Goal: Task Accomplishment & Management: Manage account settings

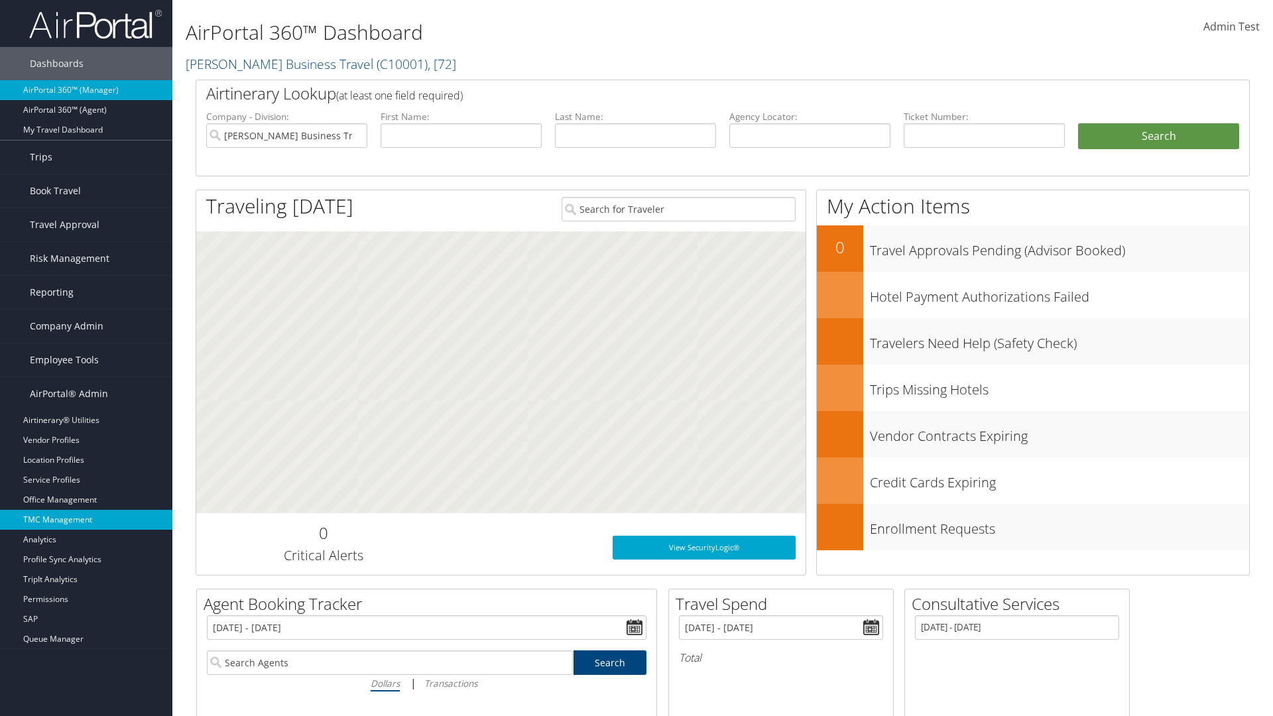
click at [86, 520] on link "TMC Management" at bounding box center [86, 520] width 172 height 20
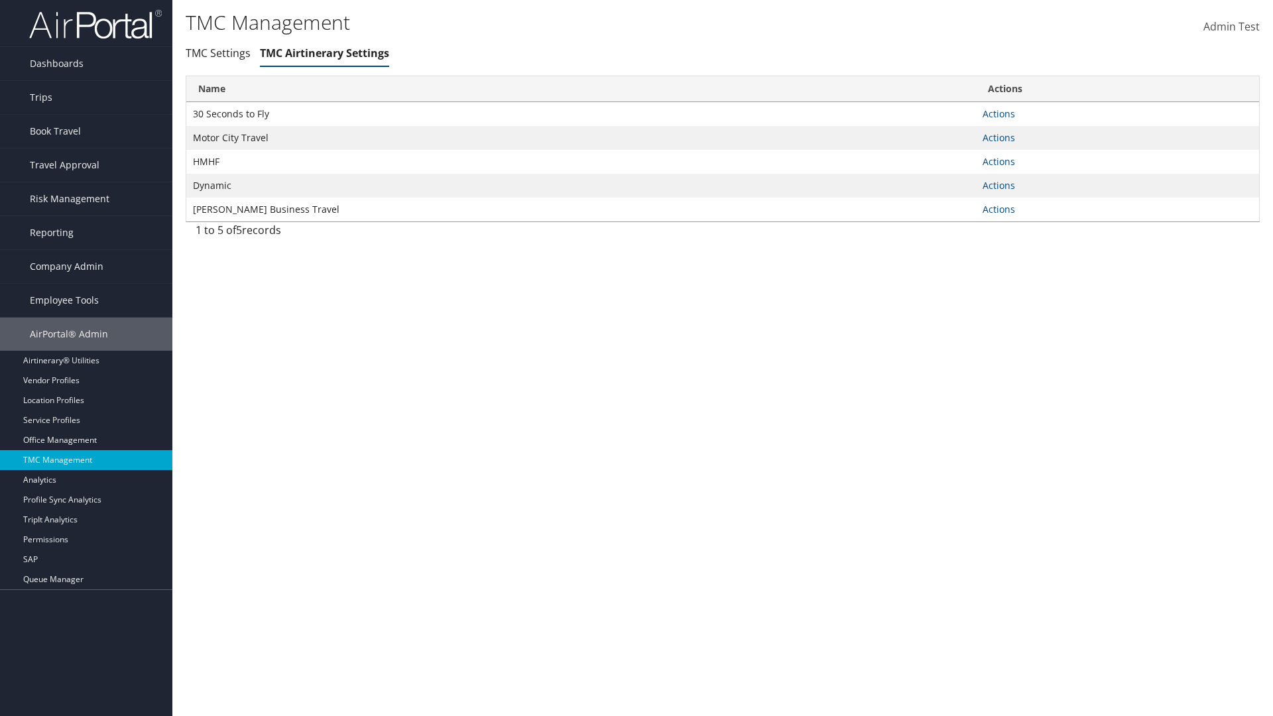
click at [998, 113] on link "Actions" at bounding box center [998, 113] width 32 height 13
click at [0, 0] on link "Manage Air notes" at bounding box center [0, 0] width 0 height 0
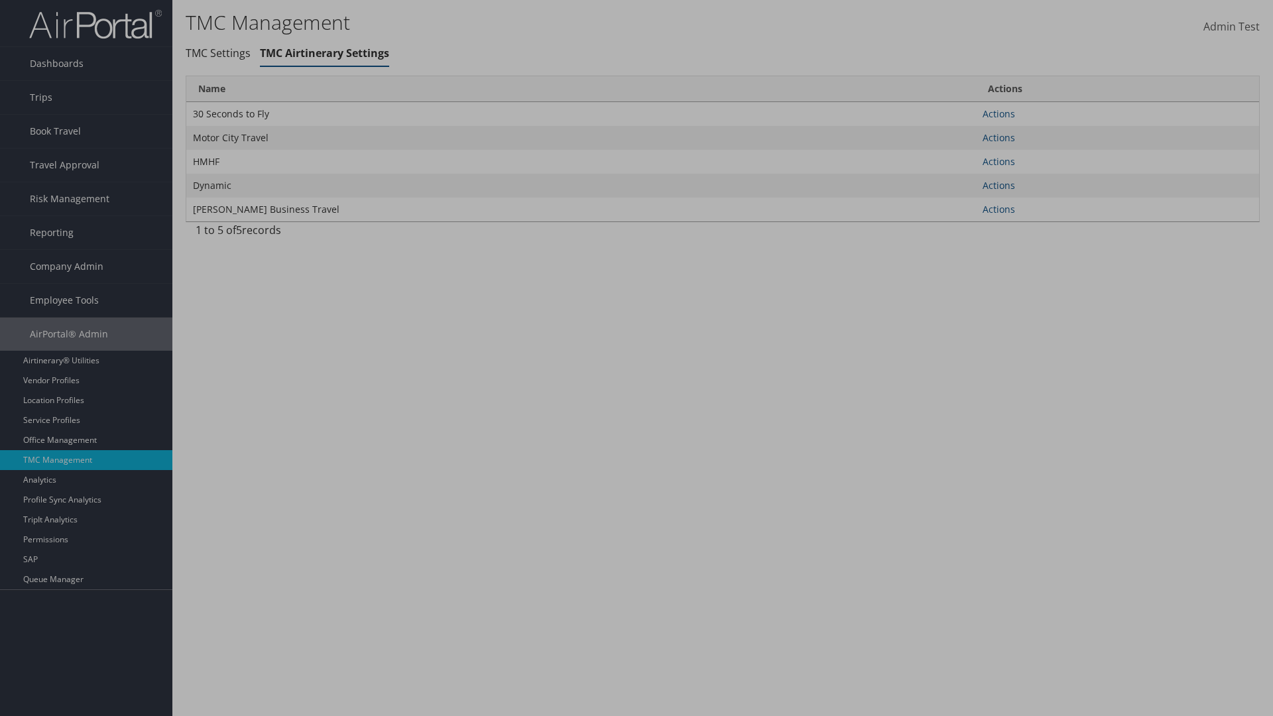
click at [0, 0] on link "Table Actions" at bounding box center [0, 0] width 0 height 0
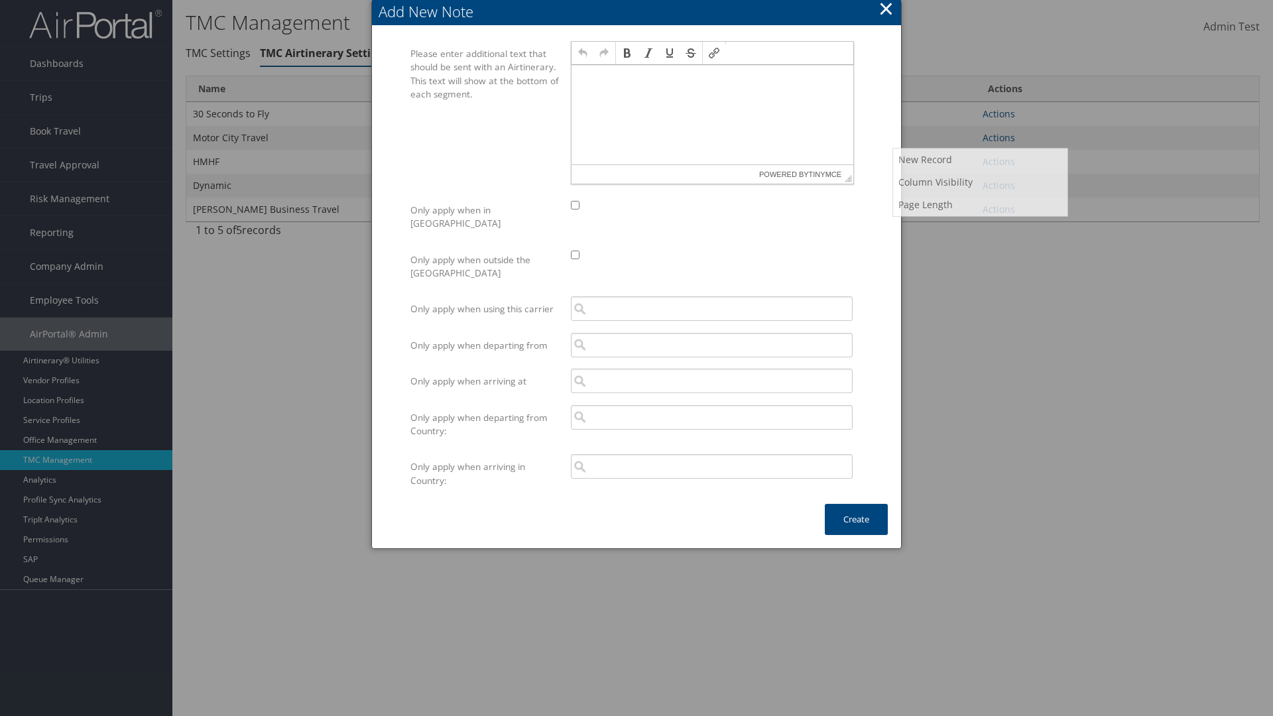
click at [712, 77] on p at bounding box center [712, 77] width 271 height 11
click at [856, 506] on button "Create" at bounding box center [856, 519] width 63 height 31
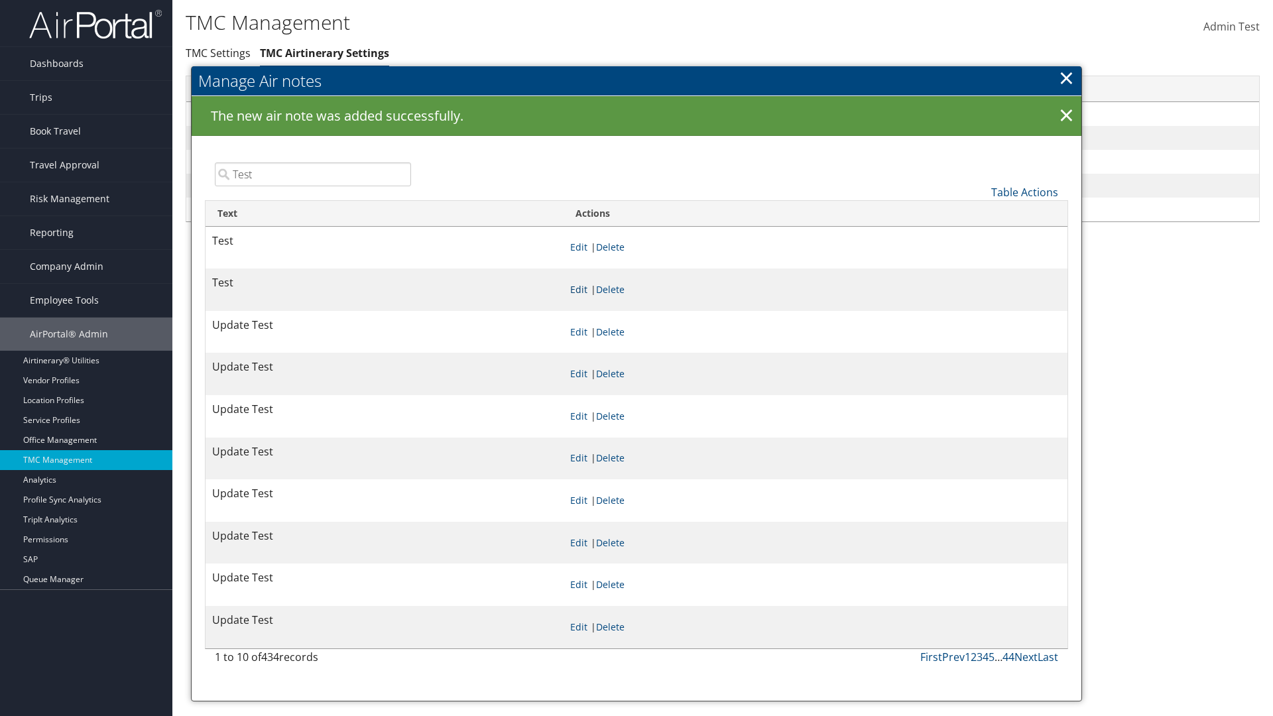
type input "Test"
click at [587, 289] on link "Edit" at bounding box center [578, 289] width 17 height 13
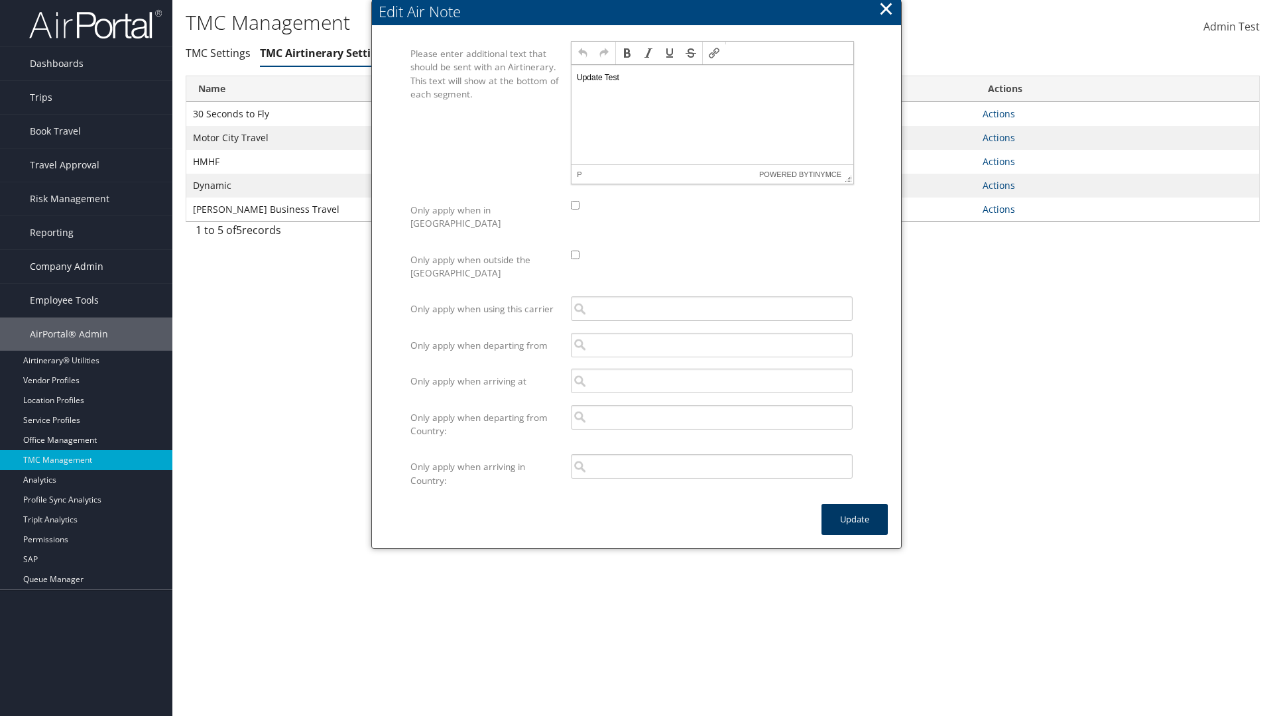
click at [854, 506] on button "Update" at bounding box center [854, 519] width 66 height 31
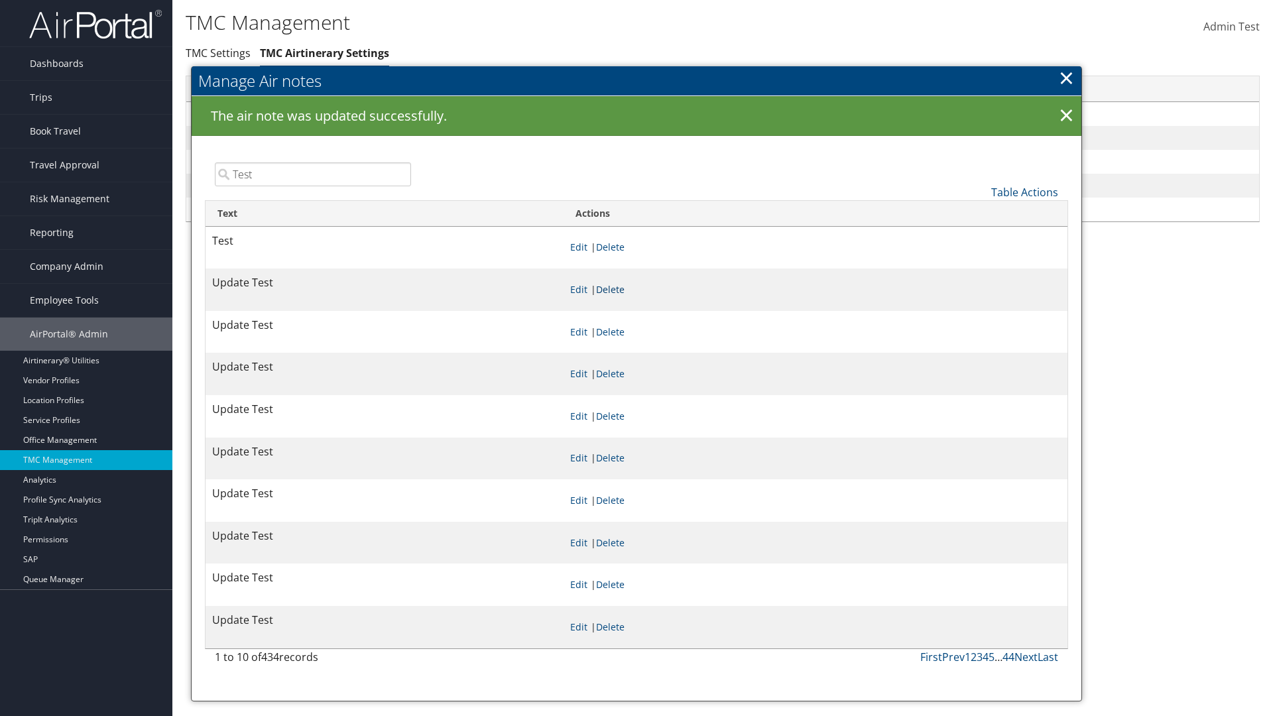
click at [624, 289] on link "Delete" at bounding box center [610, 289] width 29 height 13
